Goal: Find specific page/section: Find specific page/section

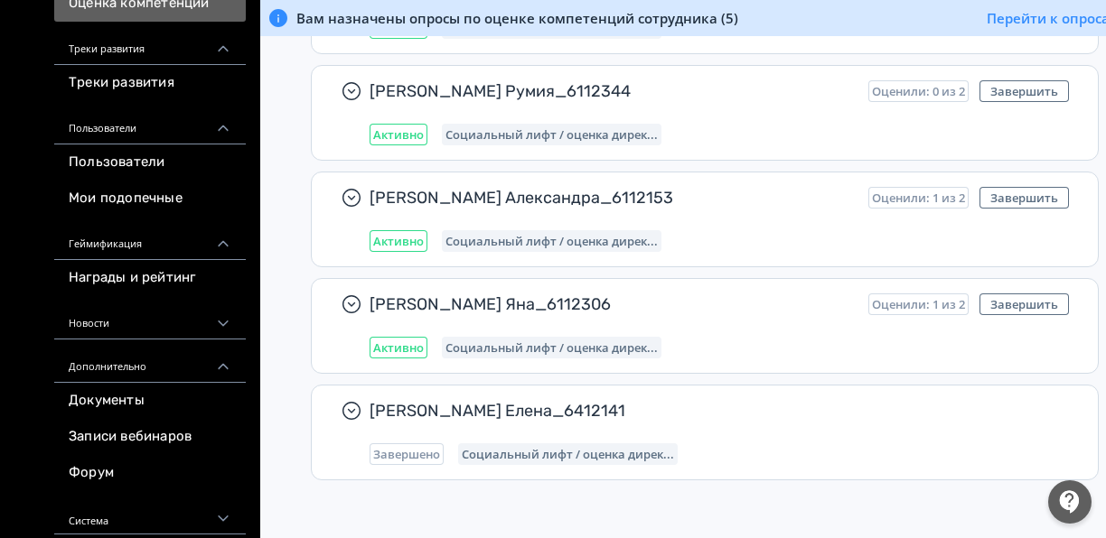
scroll to position [383, 0]
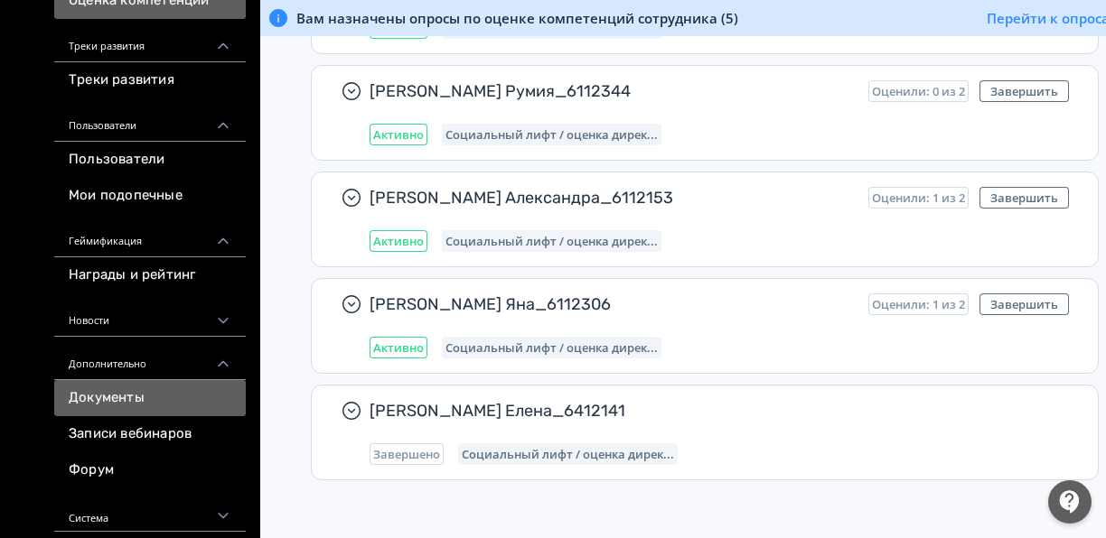
click at [105, 392] on link "Документы" at bounding box center [150, 398] width 192 height 36
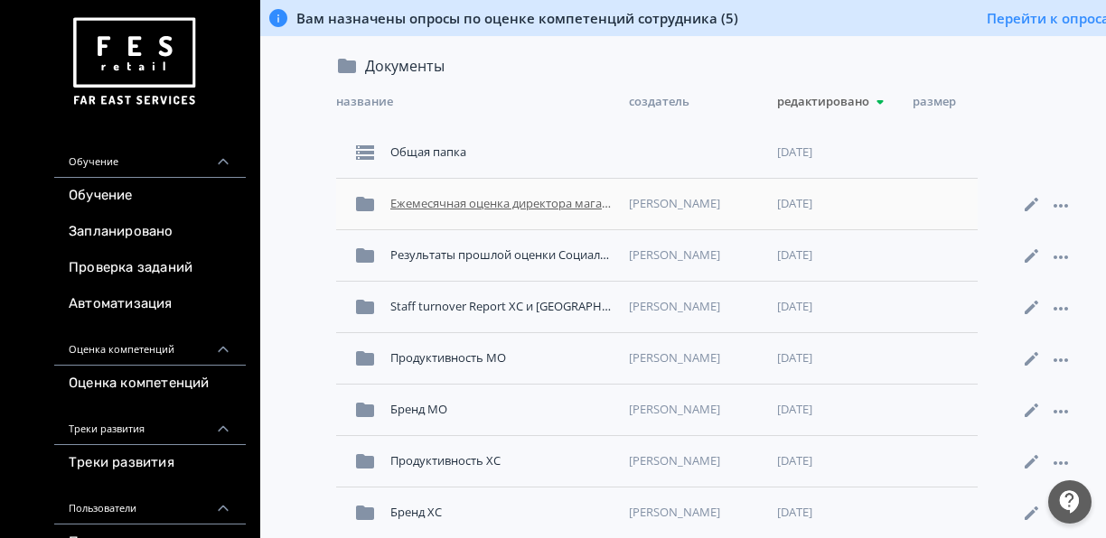
scroll to position [126, 0]
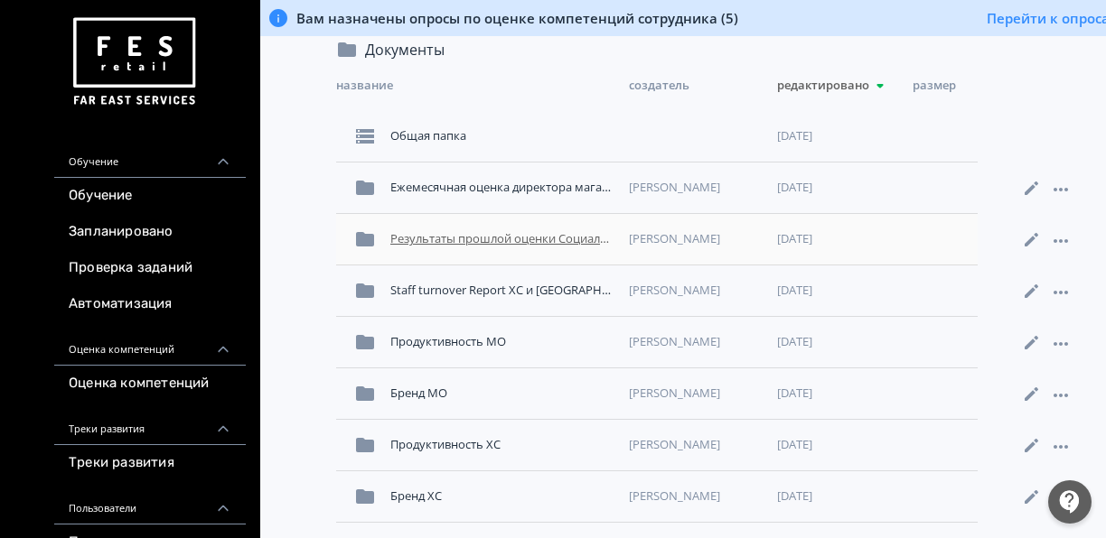
click at [490, 241] on div "Результаты прошлой оценки Социальный лифт" at bounding box center [502, 239] width 238 height 33
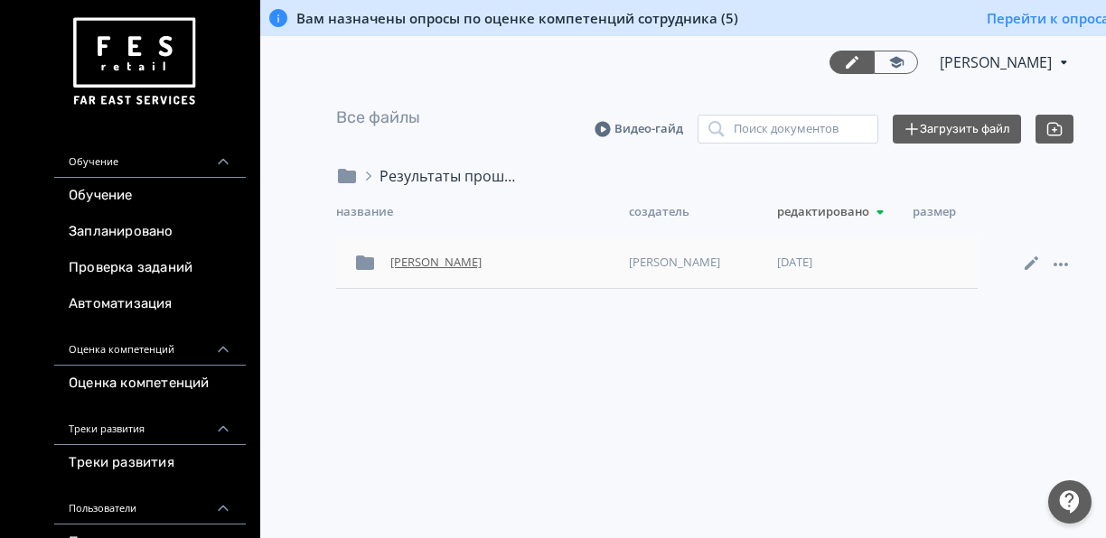
click at [448, 259] on div "[PERSON_NAME]" at bounding box center [502, 263] width 238 height 33
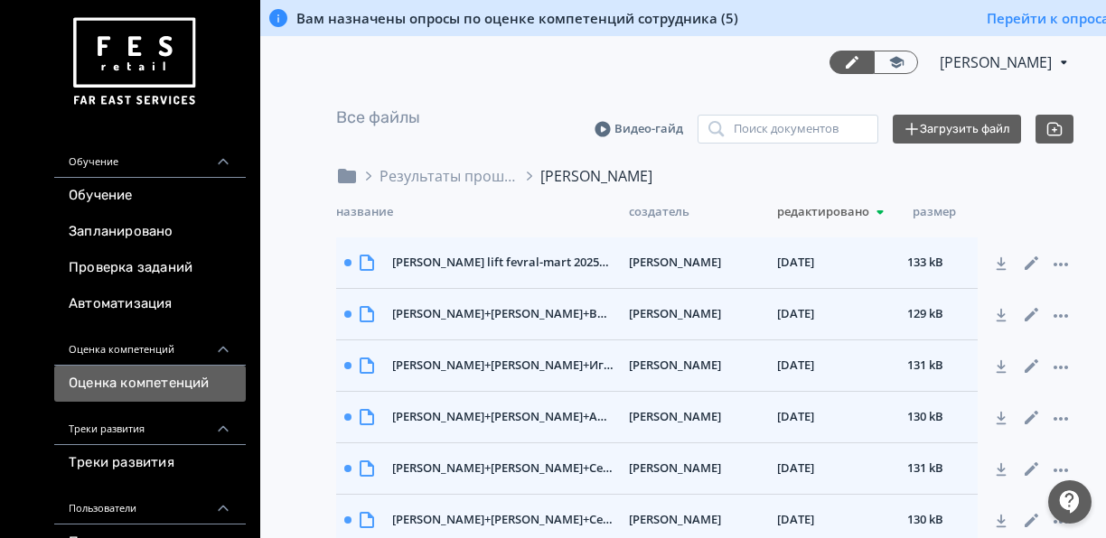
scroll to position [90, 0]
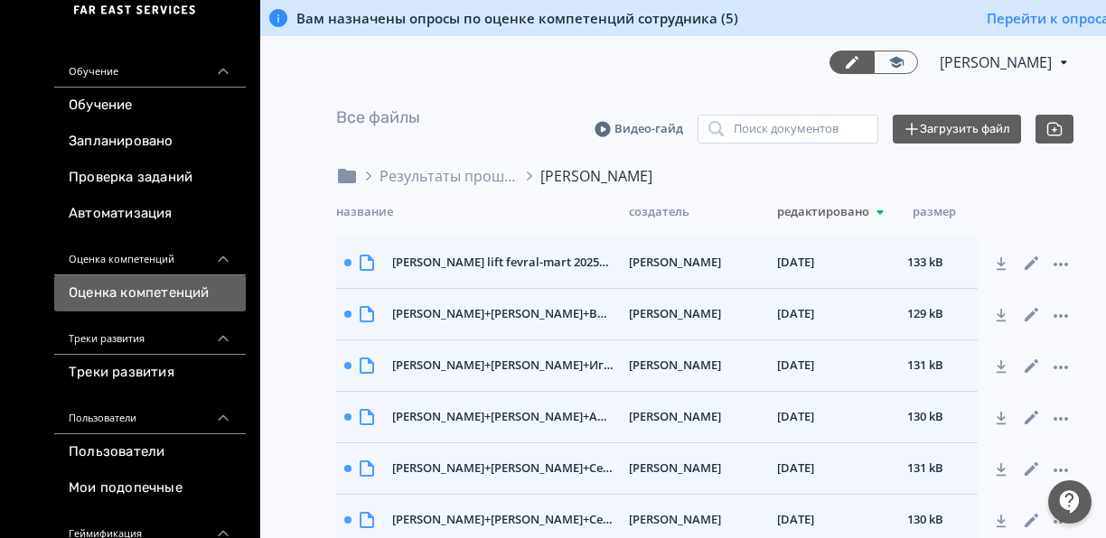
click at [132, 299] on link "Оценка компетенций" at bounding box center [150, 294] width 192 height 36
